Goal: Task Accomplishment & Management: Use online tool/utility

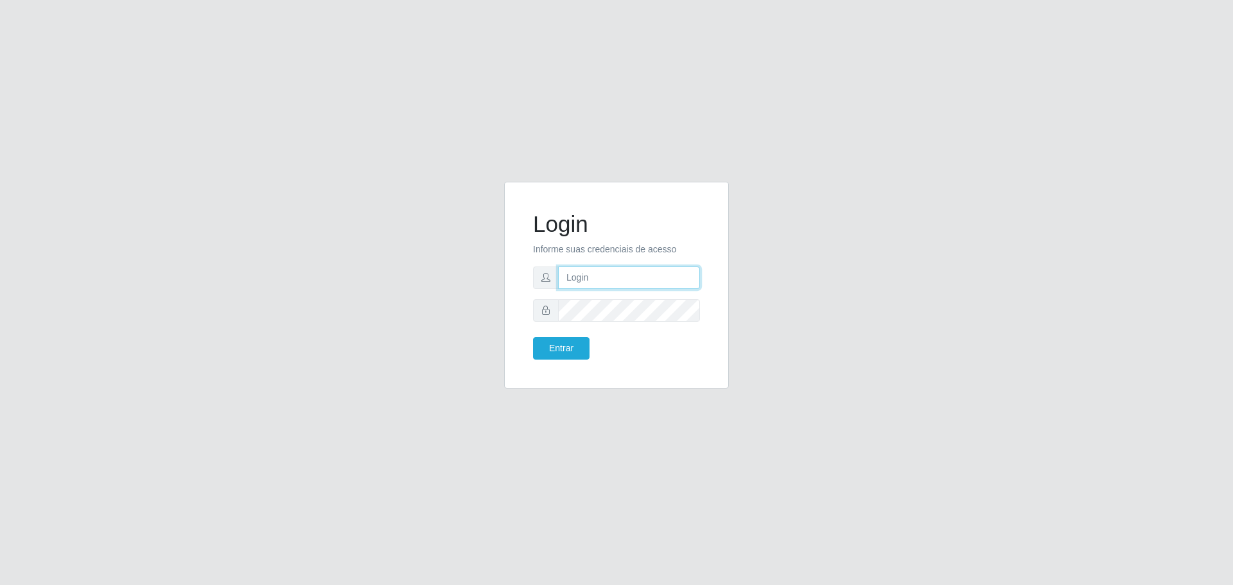
type input "[EMAIL_ADDRESS][DOMAIN_NAME]"
click at [533, 337] on button "Entrar" at bounding box center [561, 348] width 57 height 22
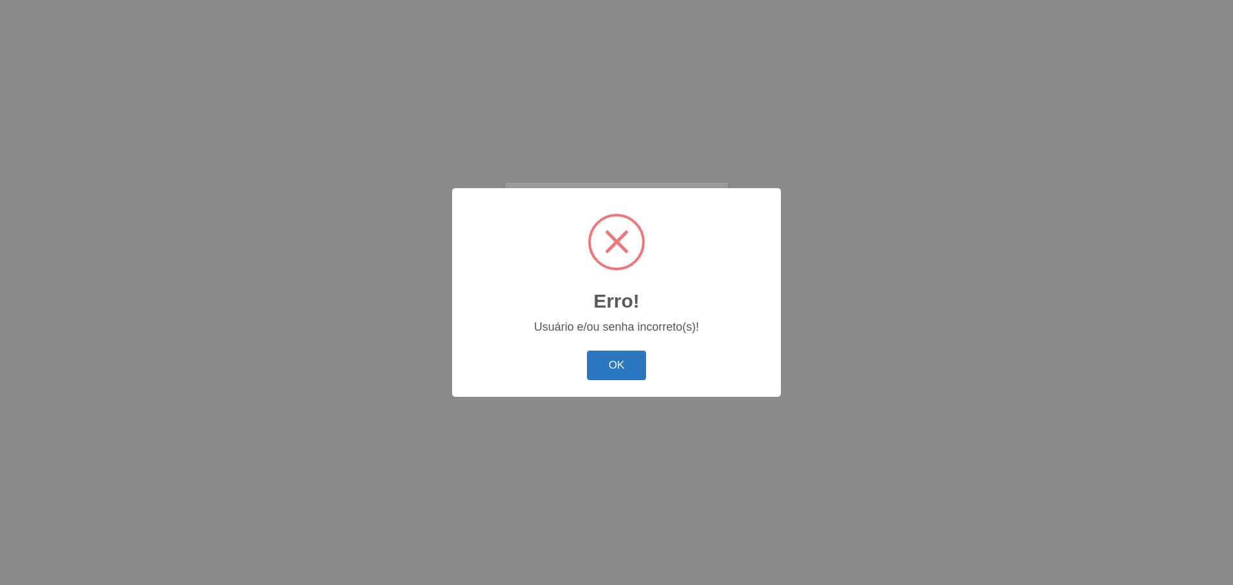
click at [626, 362] on button "OK" at bounding box center [617, 366] width 60 height 30
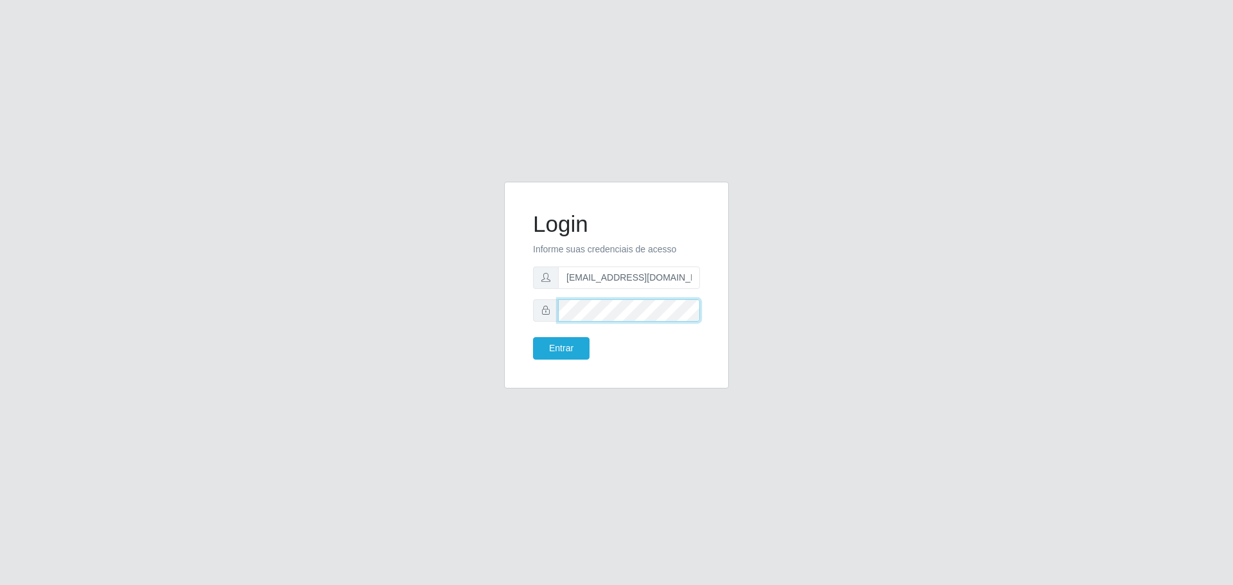
click at [533, 337] on button "Entrar" at bounding box center [561, 348] width 57 height 22
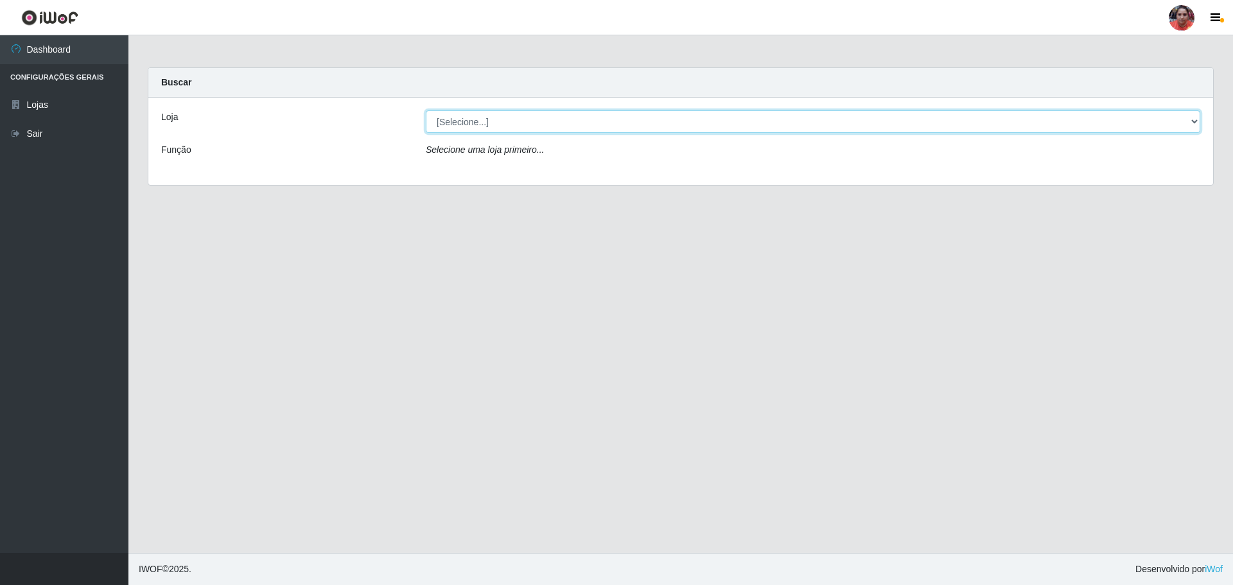
click at [542, 122] on select "[Selecione...] Mar Vermelho - Loja 05" at bounding box center [813, 121] width 775 height 22
select select "252"
click at [426, 110] on select "[Selecione...] Mar Vermelho - Loja 05" at bounding box center [813, 121] width 775 height 22
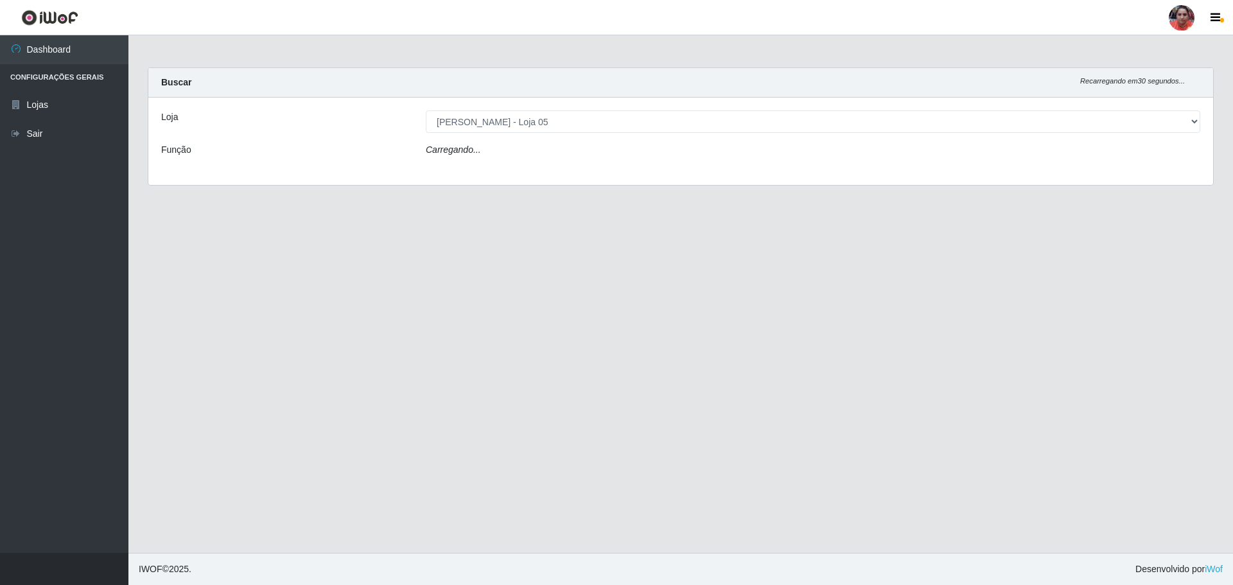
click at [545, 149] on div "Carregando..." at bounding box center [813, 152] width 794 height 19
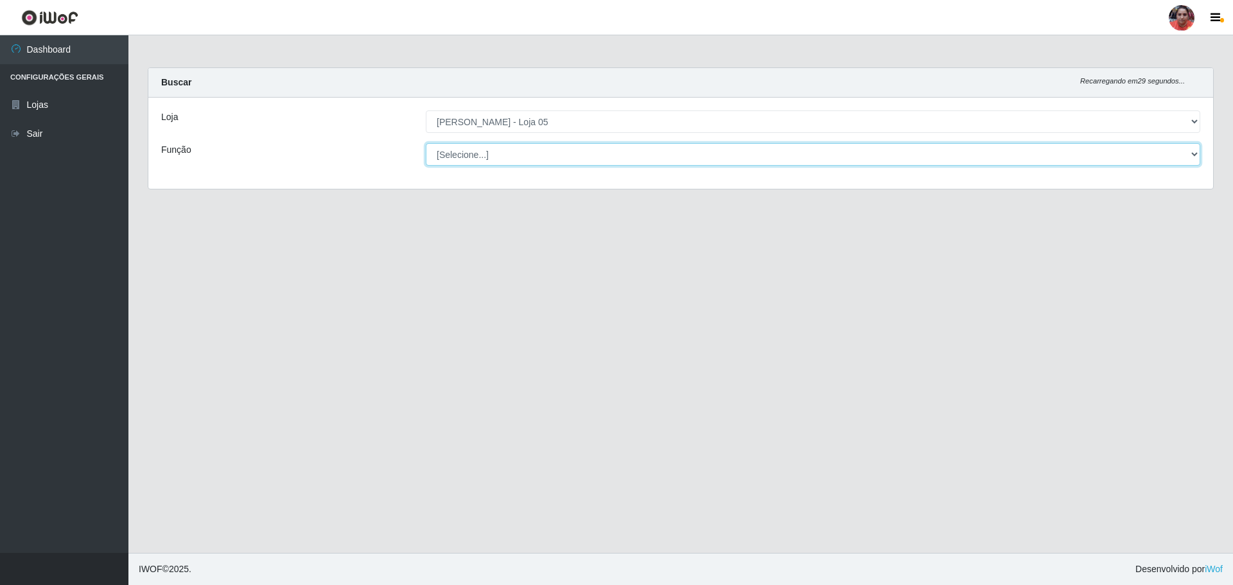
click at [546, 152] on select "[Selecione...] ASG ASG + ASG ++ Auxiliar de Depósito Auxiliar de Depósito + Aux…" at bounding box center [813, 154] width 775 height 22
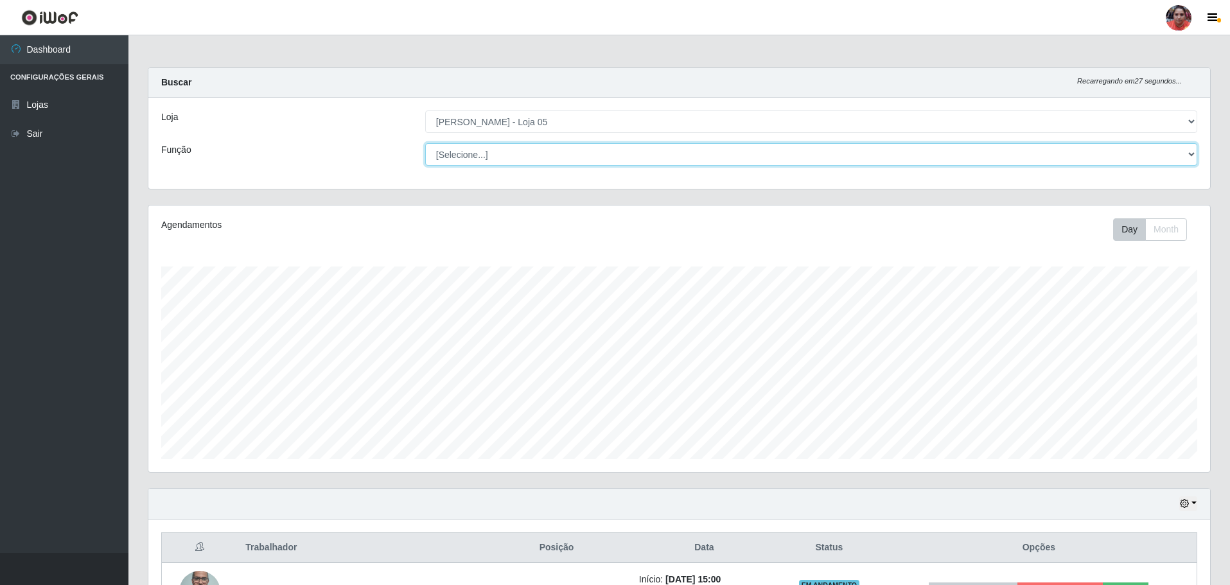
scroll to position [267, 1062]
select select "22"
click at [425, 143] on select "[Selecione...] ASG ASG + ASG ++ Auxiliar de Depósito Auxiliar de Depósito + Aux…" at bounding box center [811, 154] width 772 height 22
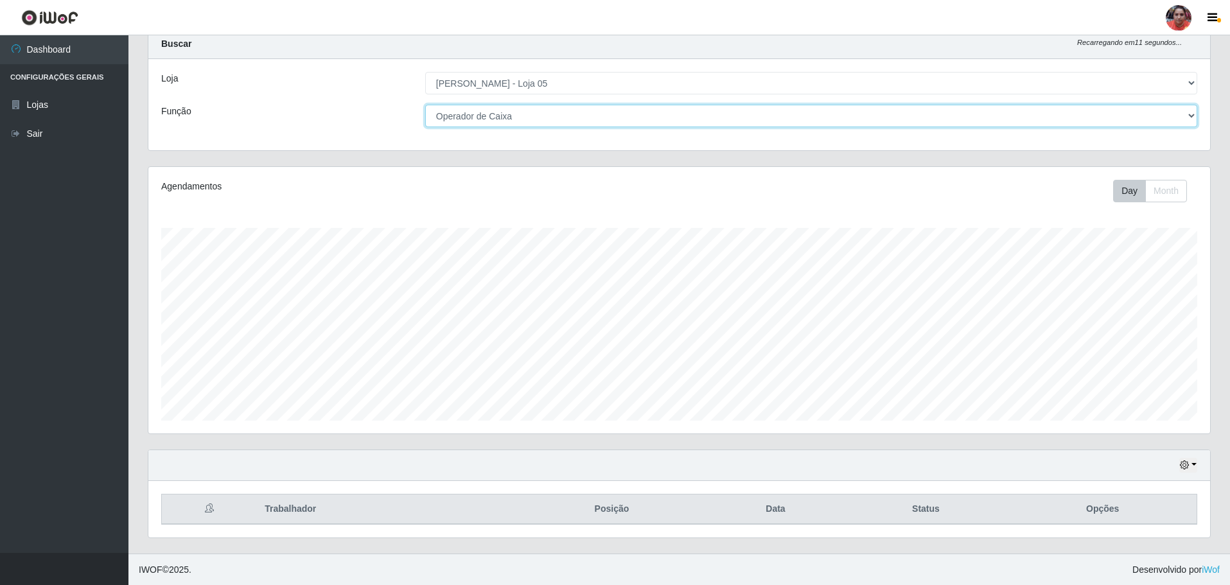
scroll to position [39, 0]
click at [1190, 467] on button "button" at bounding box center [1188, 464] width 18 height 15
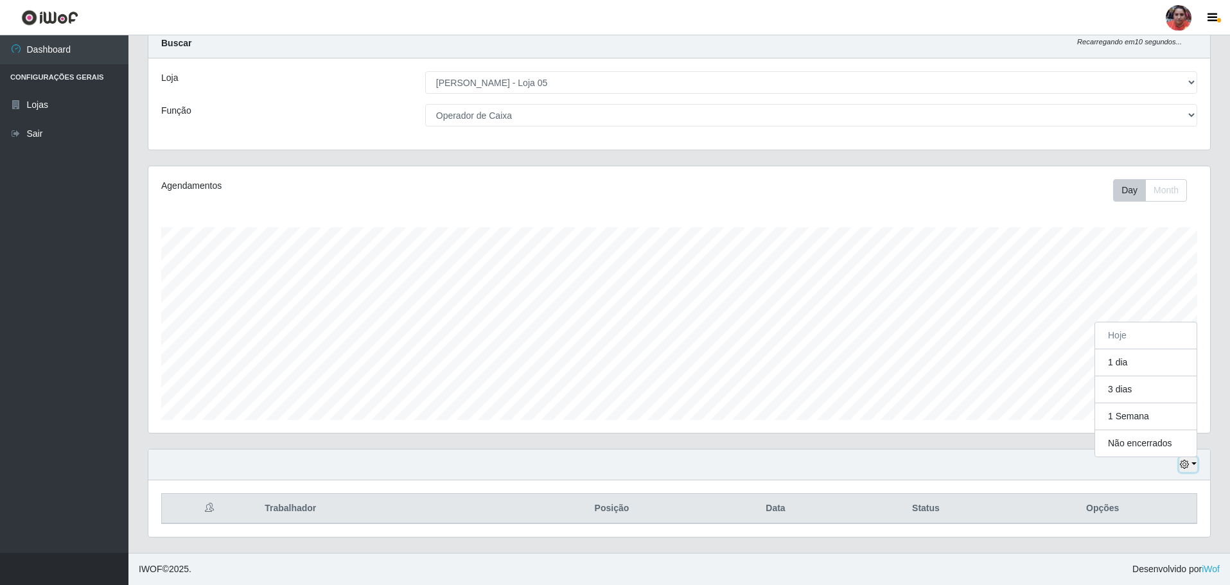
scroll to position [267, 1062]
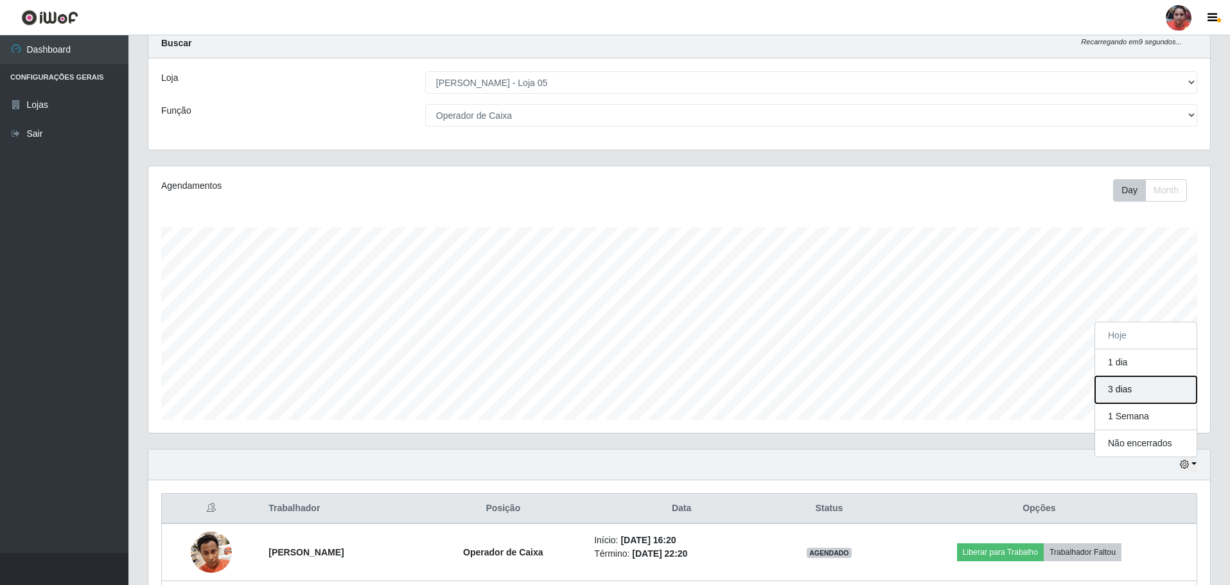
click at [1140, 392] on button "3 dias" at bounding box center [1145, 389] width 101 height 27
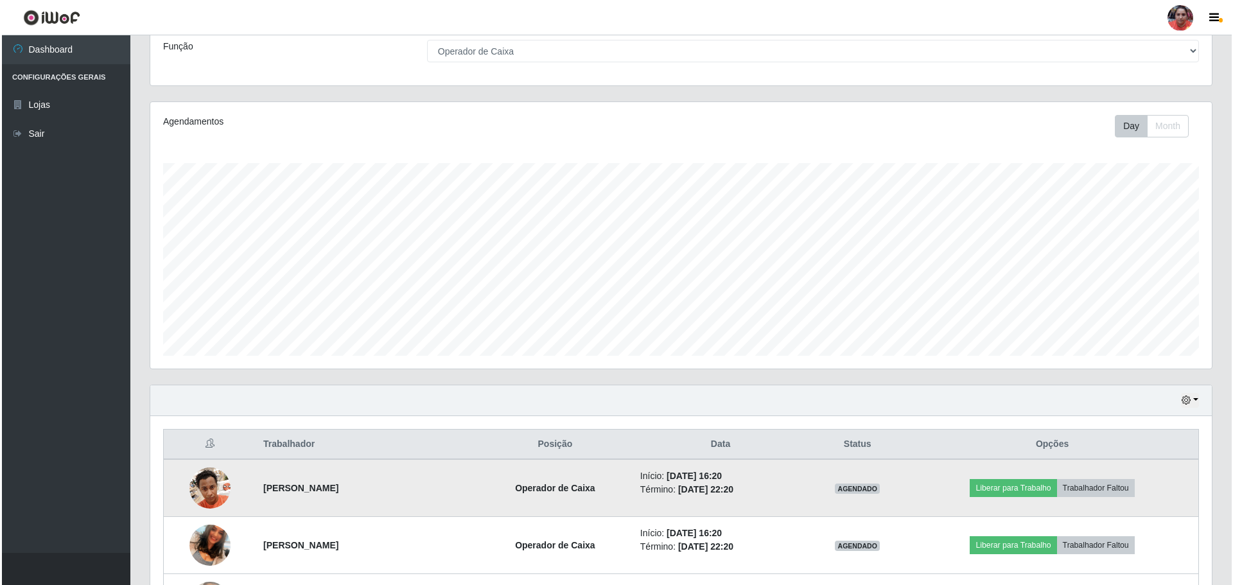
scroll to position [0, 0]
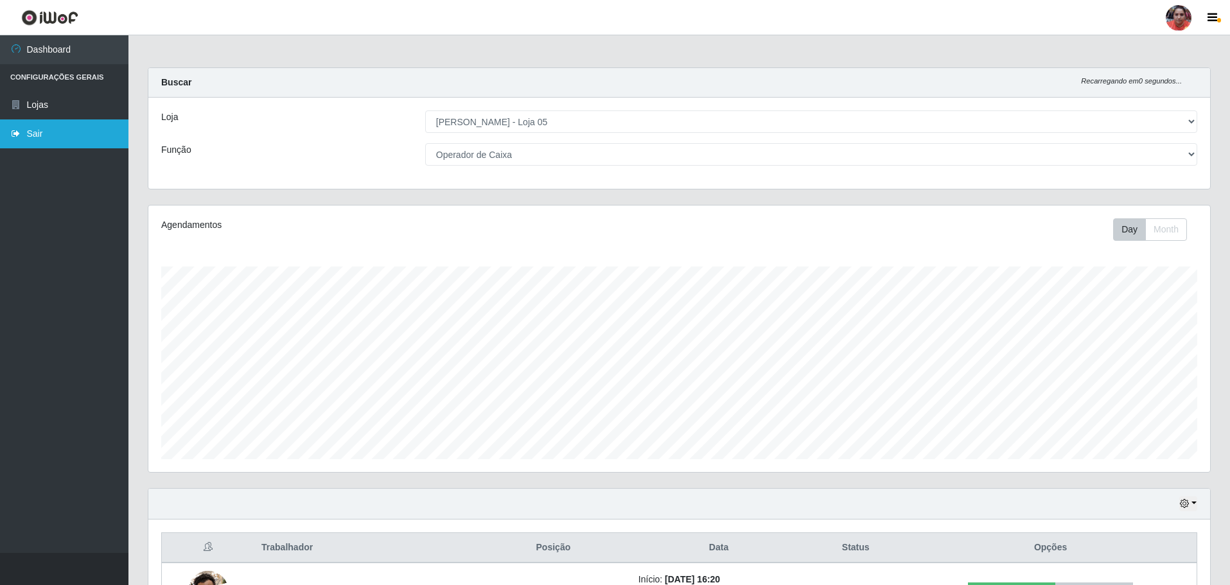
click at [71, 133] on link "Sair" at bounding box center [64, 133] width 128 height 29
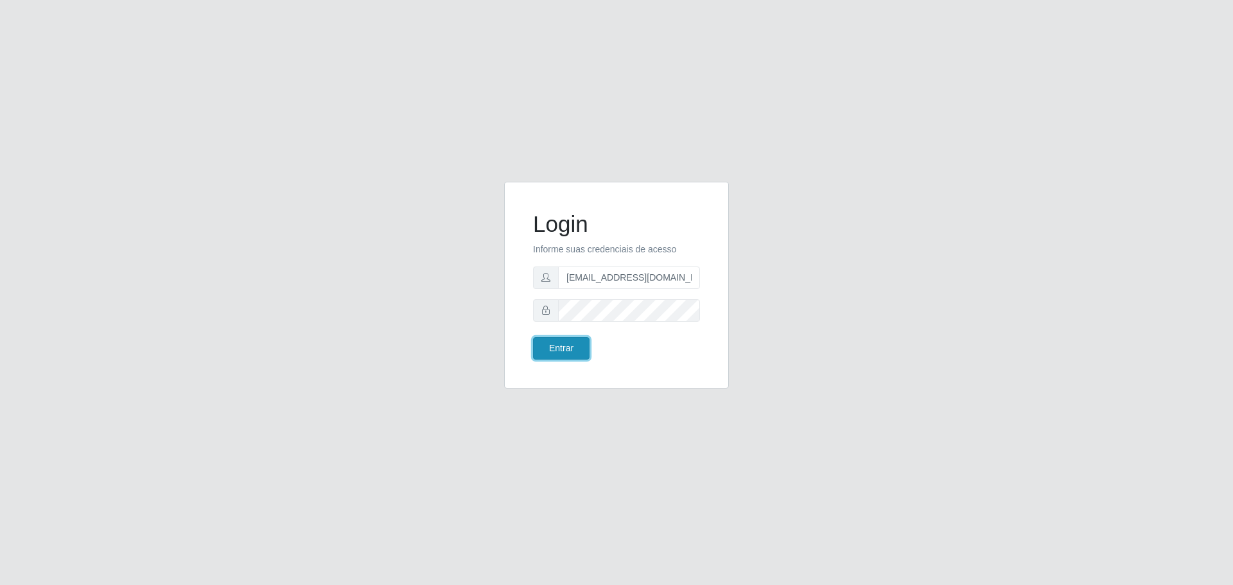
click at [570, 345] on button "Entrar" at bounding box center [561, 348] width 57 height 22
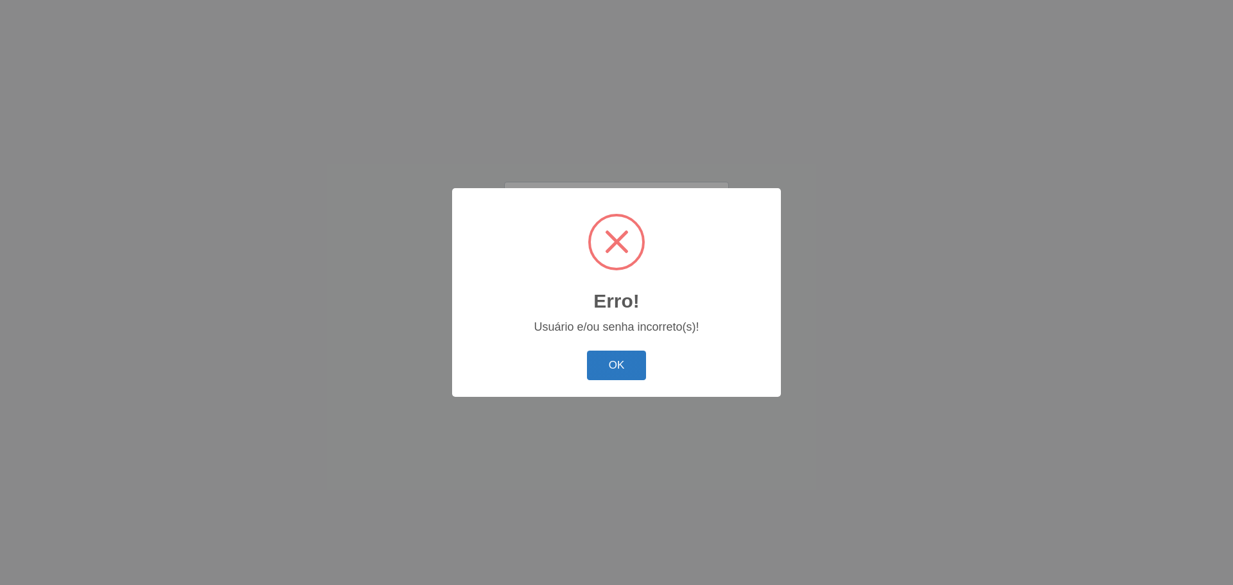
click at [615, 371] on button "OK" at bounding box center [617, 366] width 60 height 30
